Goal: Task Accomplishment & Management: Manage account settings

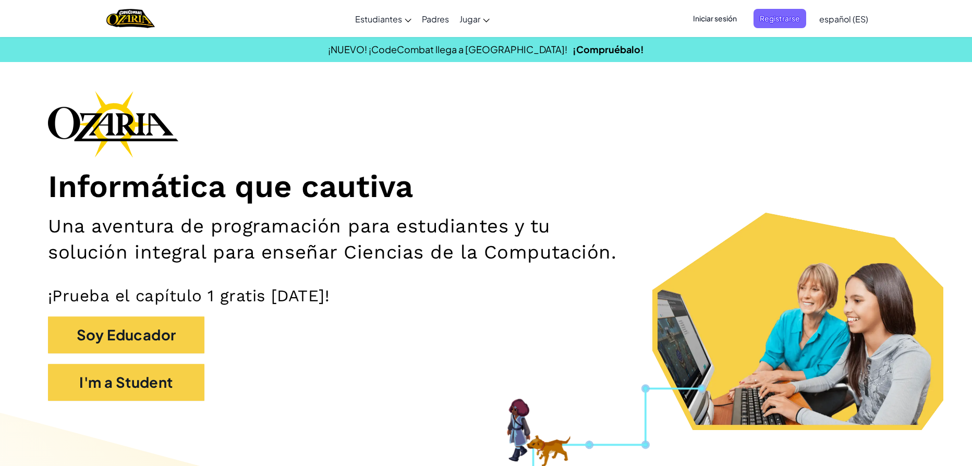
click at [849, 16] on span "español (ES)" at bounding box center [843, 19] width 49 height 11
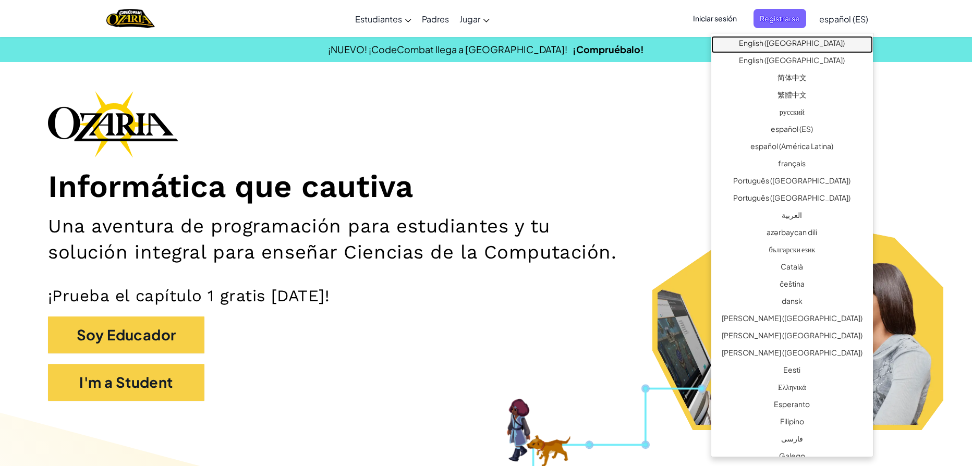
click at [814, 47] on link "English ([GEOGRAPHIC_DATA])" at bounding box center [792, 44] width 162 height 17
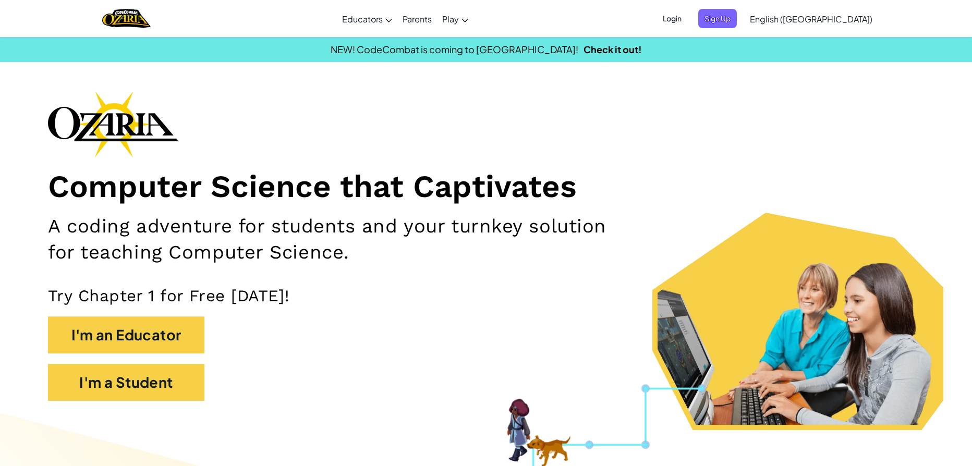
click at [688, 17] on span "Login" at bounding box center [671, 18] width 31 height 19
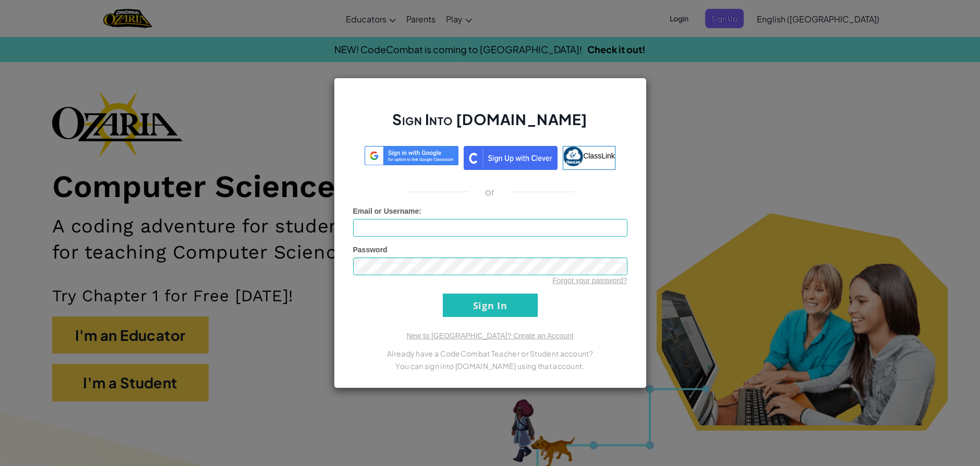
click at [484, 218] on div "Email or Username :" at bounding box center [490, 221] width 274 height 31
click at [422, 151] on img at bounding box center [411, 155] width 94 height 19
click at [414, 161] on span "Iniciar sesión con Google" at bounding box center [417, 156] width 85 height 10
